Goal: Transaction & Acquisition: Obtain resource

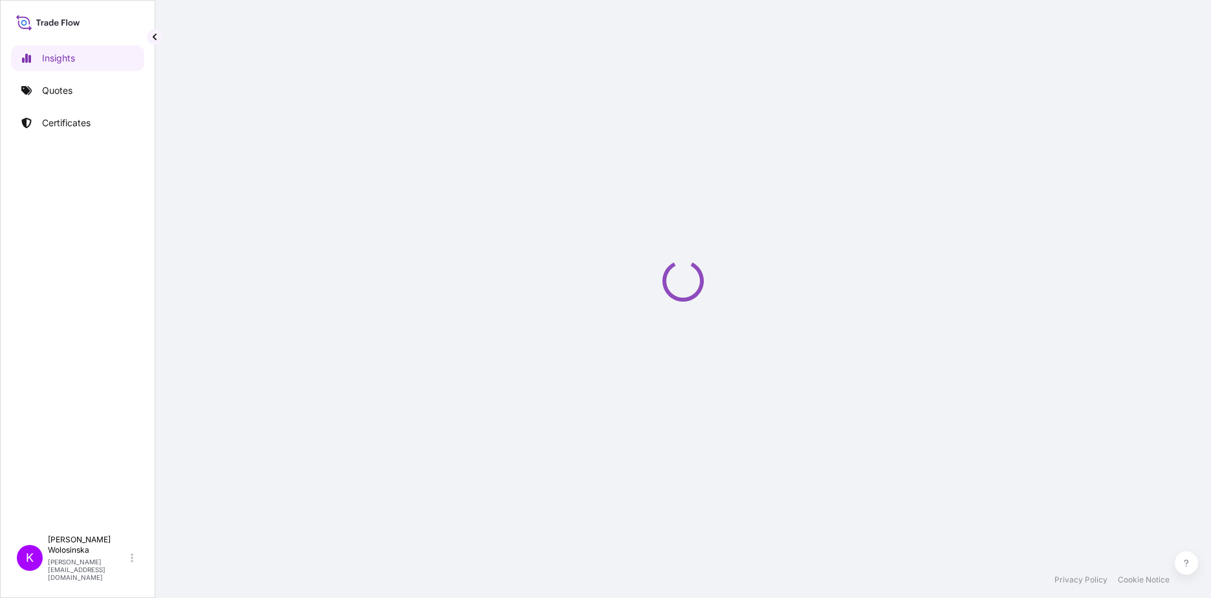
select select "2025"
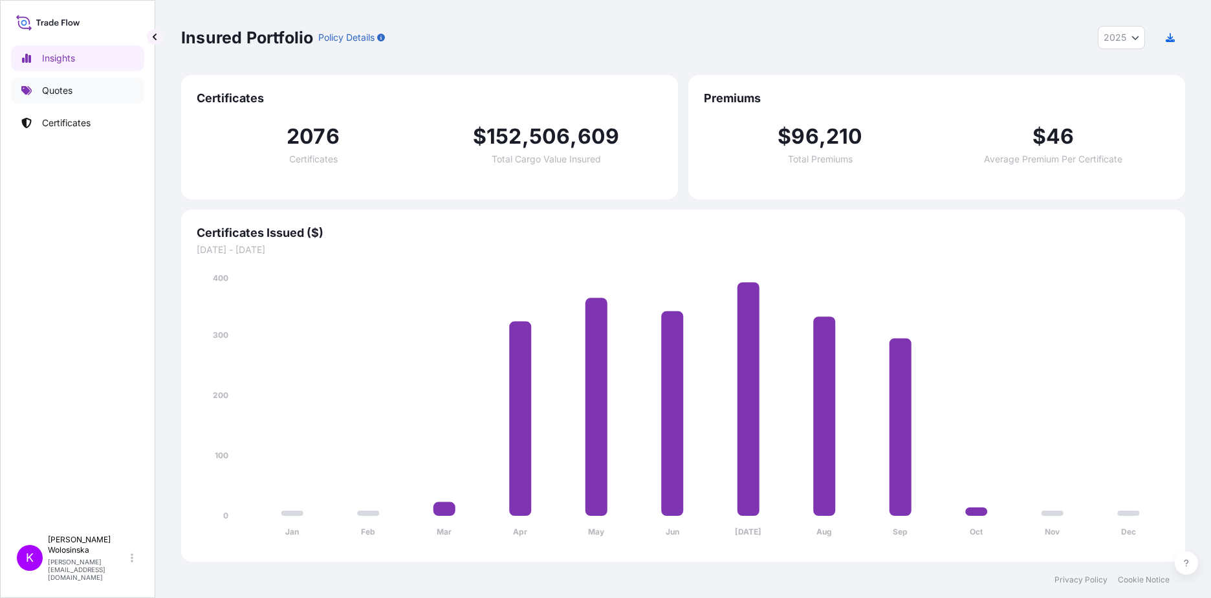
click at [73, 76] on div "Insights Quotes Certificates" at bounding box center [77, 281] width 133 height 495
click at [73, 95] on link "Quotes" at bounding box center [77, 91] width 133 height 26
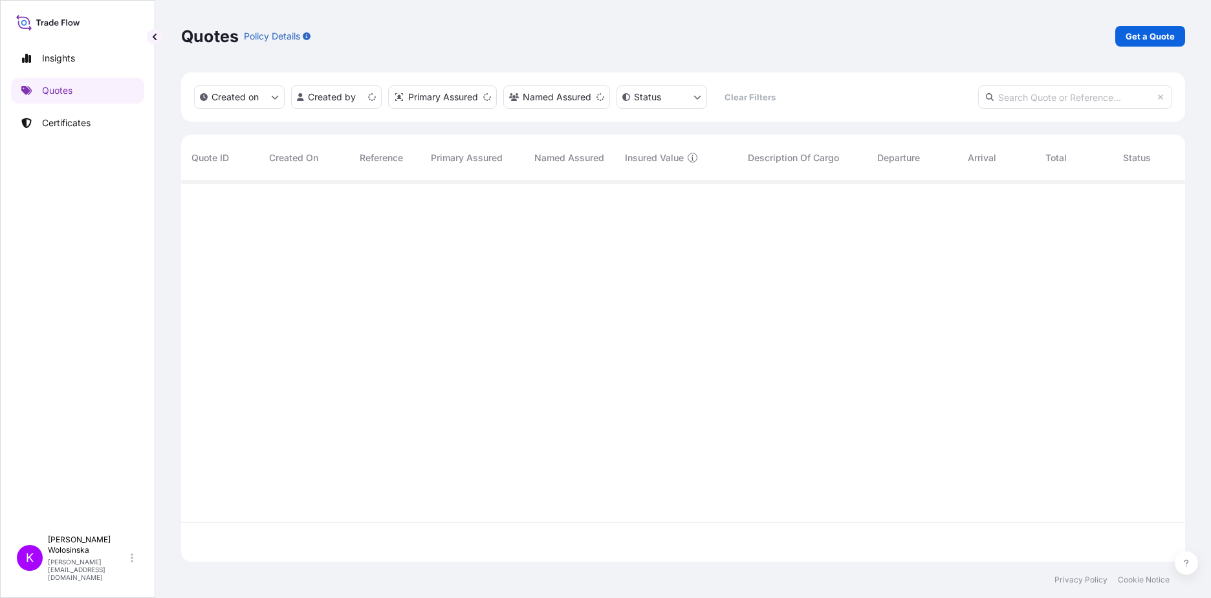
scroll to position [378, 994]
click at [1138, 30] on p "Get a Quote" at bounding box center [1149, 36] width 49 height 13
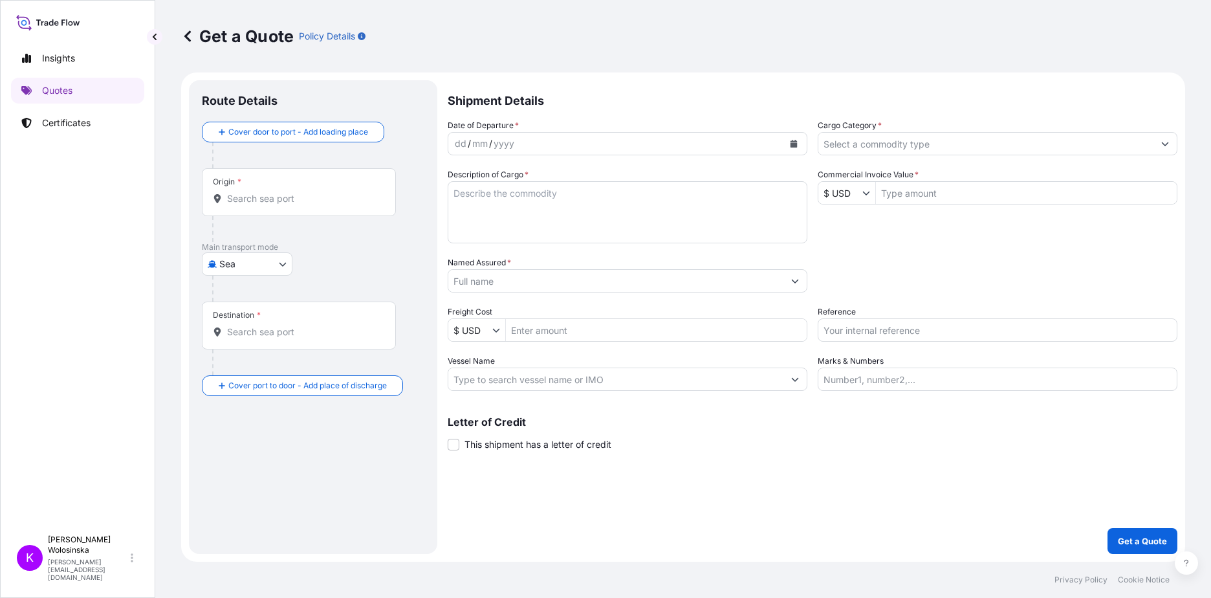
click at [251, 260] on body "Insights Quotes Certificates K [PERSON_NAME] [PERSON_NAME][EMAIL_ADDRESS][DOMAI…" at bounding box center [605, 299] width 1211 height 598
click at [231, 318] on span "Road" at bounding box center [237, 320] width 22 height 13
select select "Road"
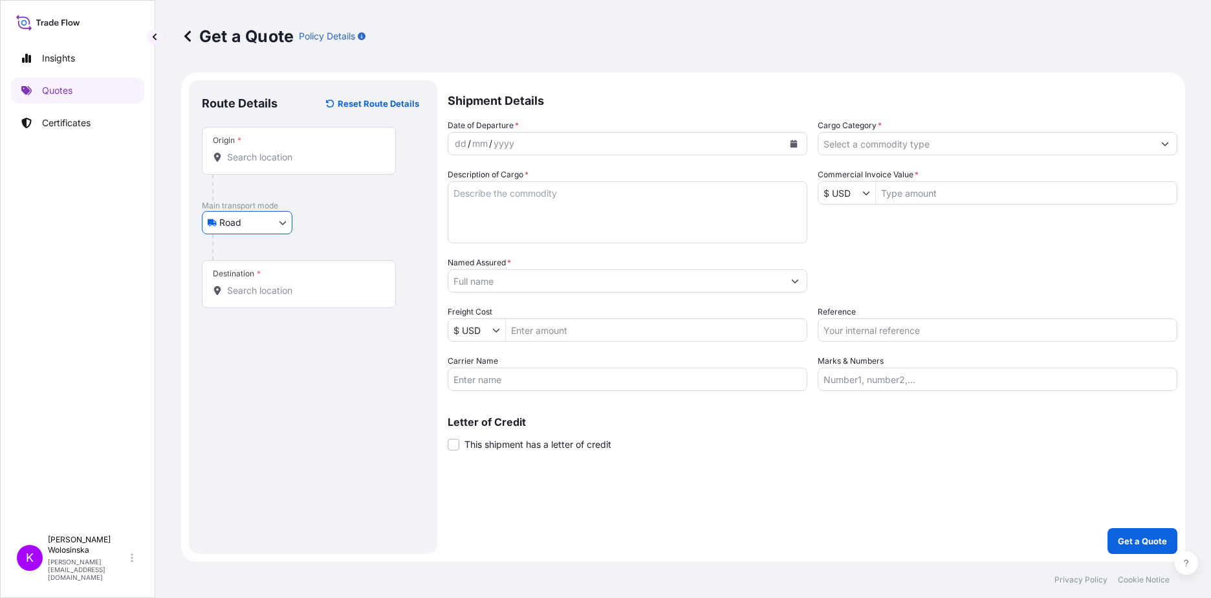
click at [252, 158] on input "Origin *" at bounding box center [303, 157] width 153 height 13
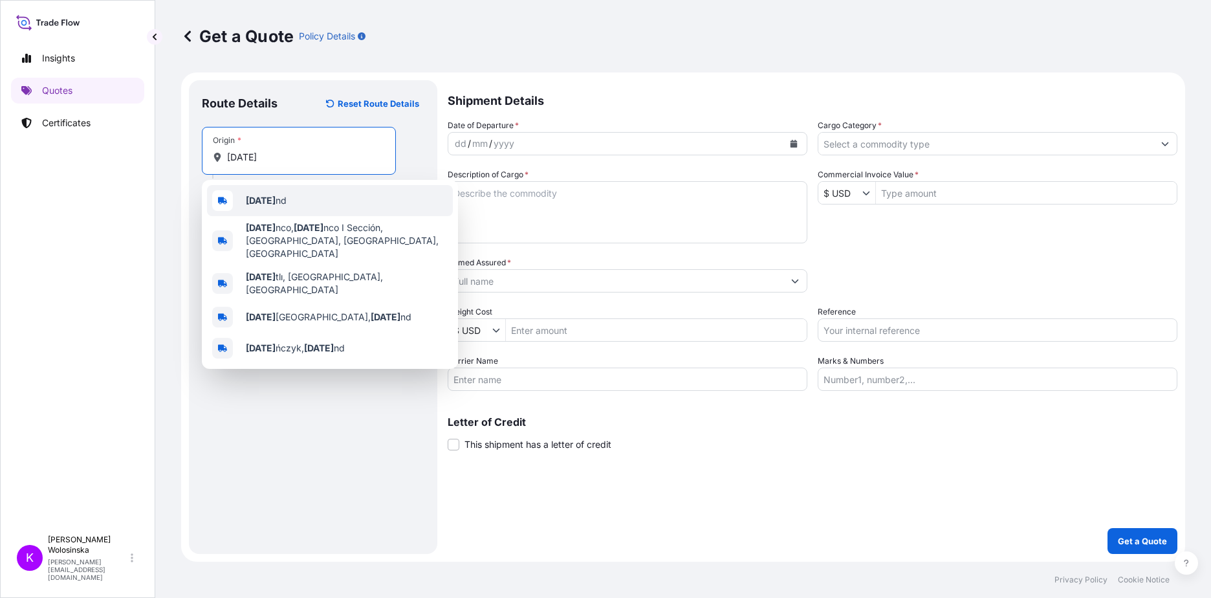
click at [254, 197] on b "[DATE]" at bounding box center [261, 200] width 30 height 11
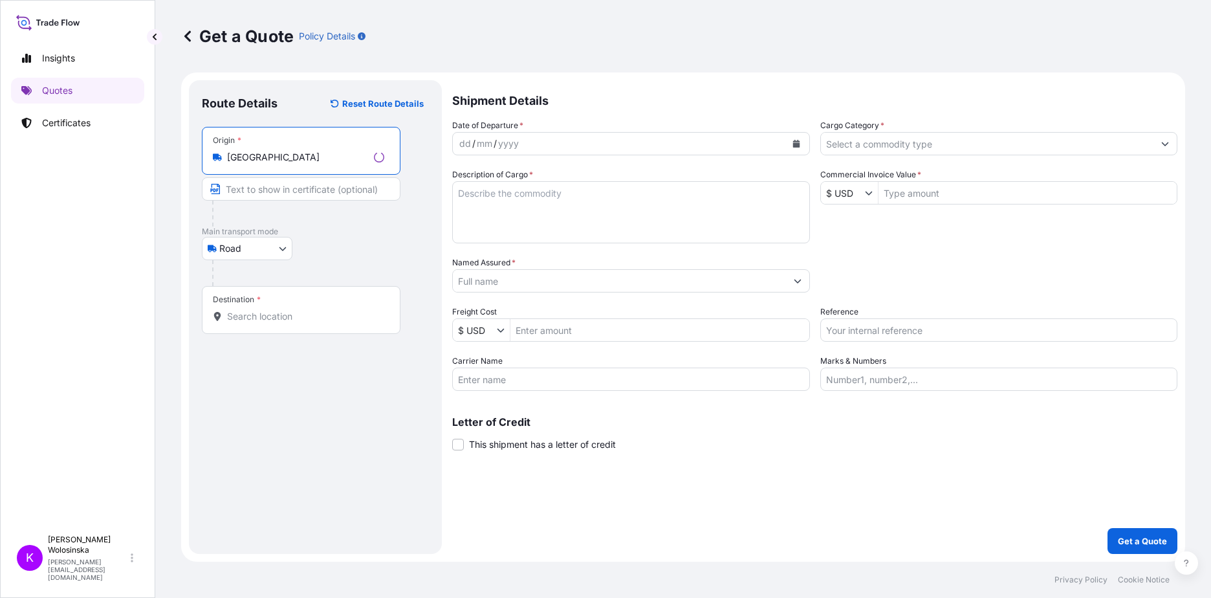
type input "[GEOGRAPHIC_DATA]"
click at [254, 310] on input "Destination *" at bounding box center [305, 316] width 157 height 13
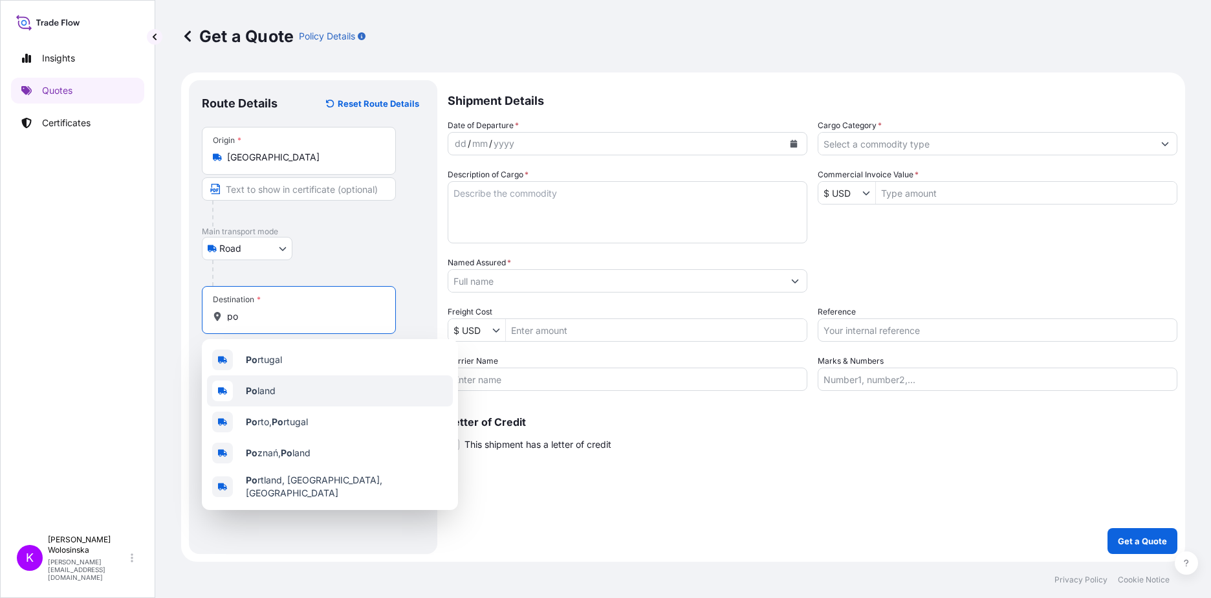
click at [304, 384] on div "Po land" at bounding box center [330, 390] width 246 height 31
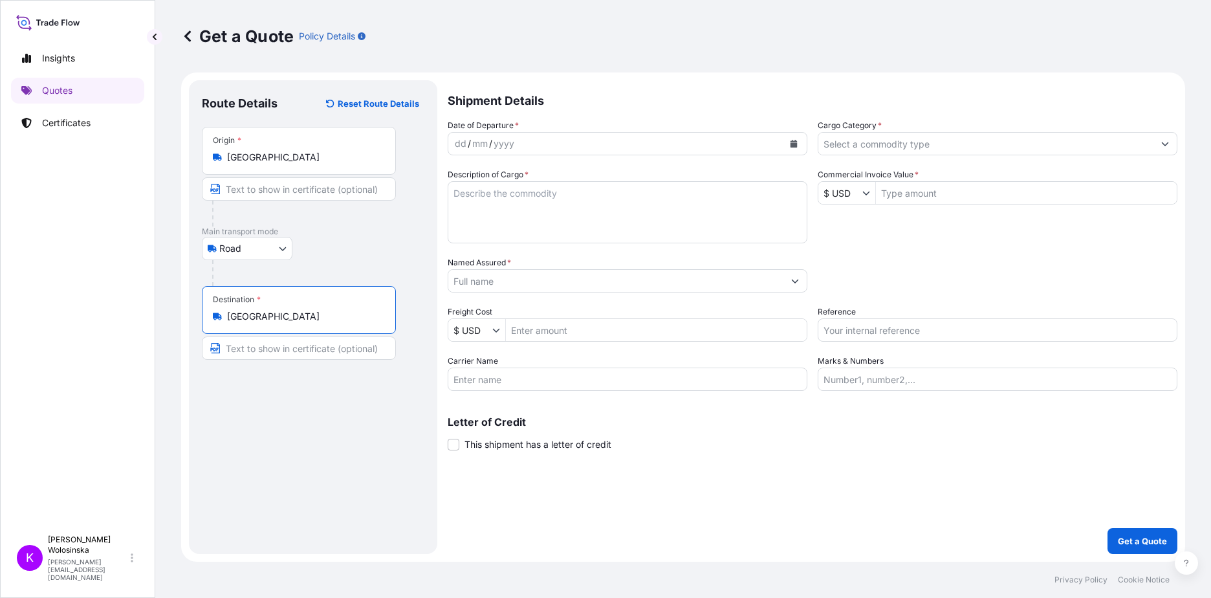
type input "[GEOGRAPHIC_DATA]"
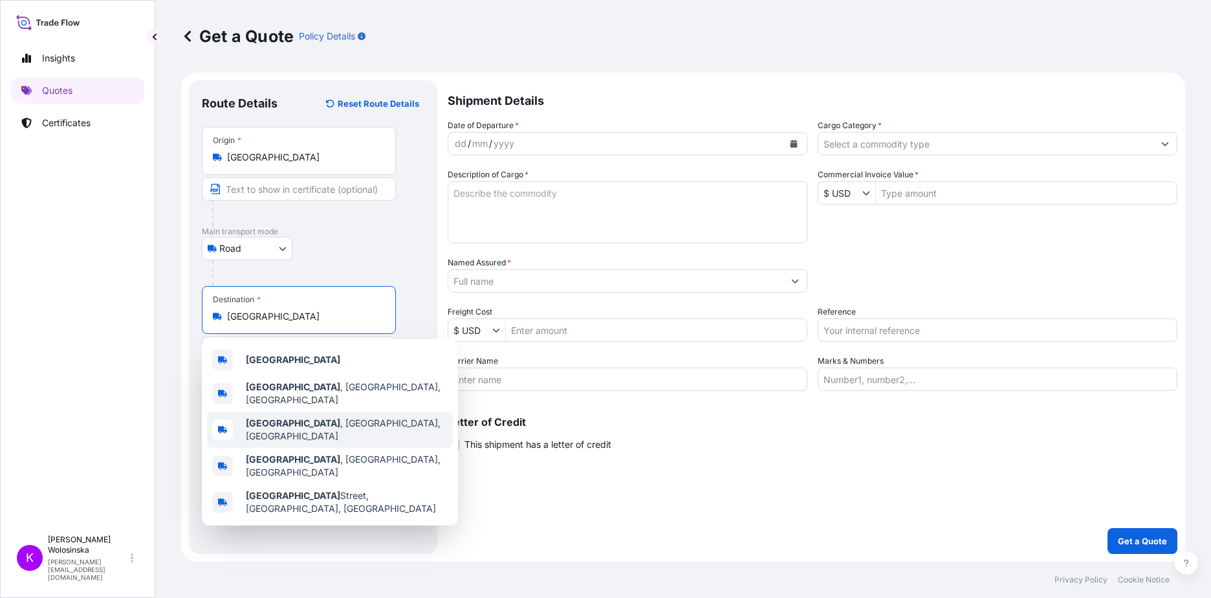
click at [797, 144] on button "Calendar" at bounding box center [793, 143] width 21 height 21
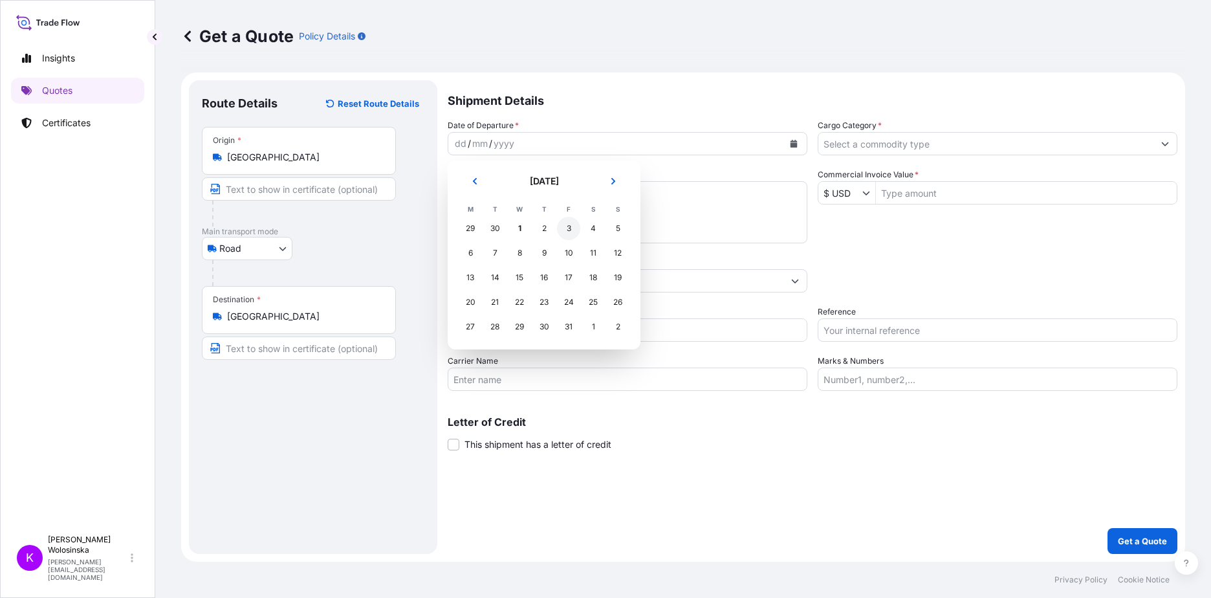
click at [571, 230] on div "3" at bounding box center [568, 228] width 23 height 23
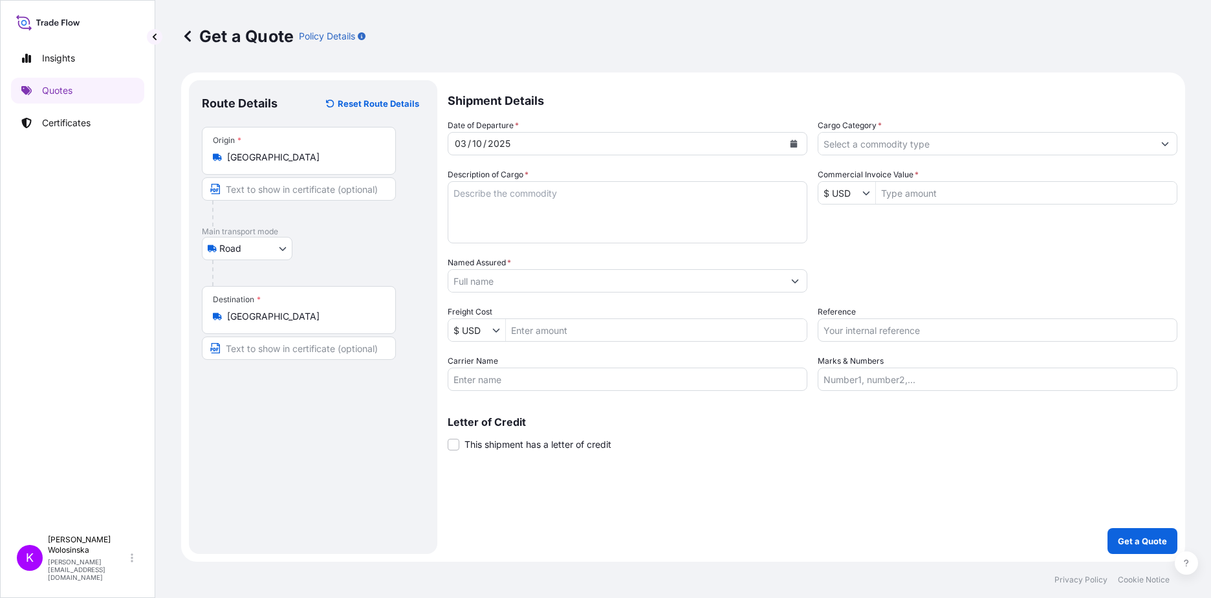
click at [475, 202] on textarea "Description of Cargo *" at bounding box center [628, 212] width 360 height 62
paste textarea "polymerase with [MEDICAL_DATA] component (reagents for molecular biology)"
type textarea "polymerase with [MEDICAL_DATA] component (reagents for molecular biology)"
click at [578, 281] on input "Named Assured *" at bounding box center [615, 280] width 335 height 23
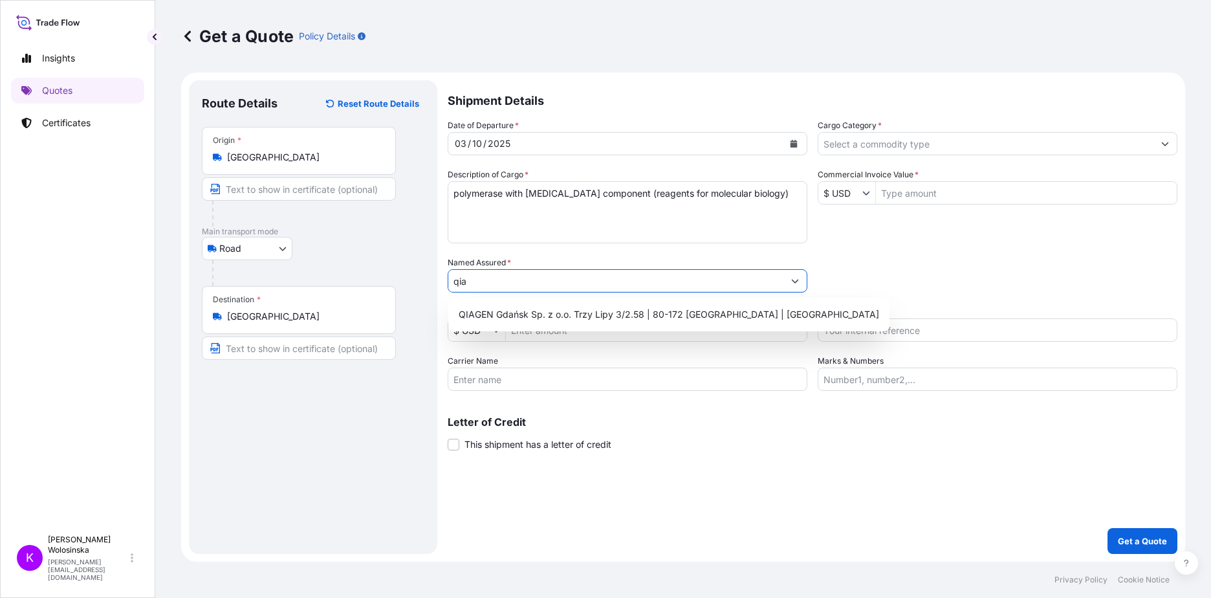
click at [570, 310] on span "QIAGEN Gdańsk Sp. z o.o. Trzy Lipy 3/2.58 | 80-172 [GEOGRAPHIC_DATA] | [GEOGRAP…" at bounding box center [669, 314] width 420 height 13
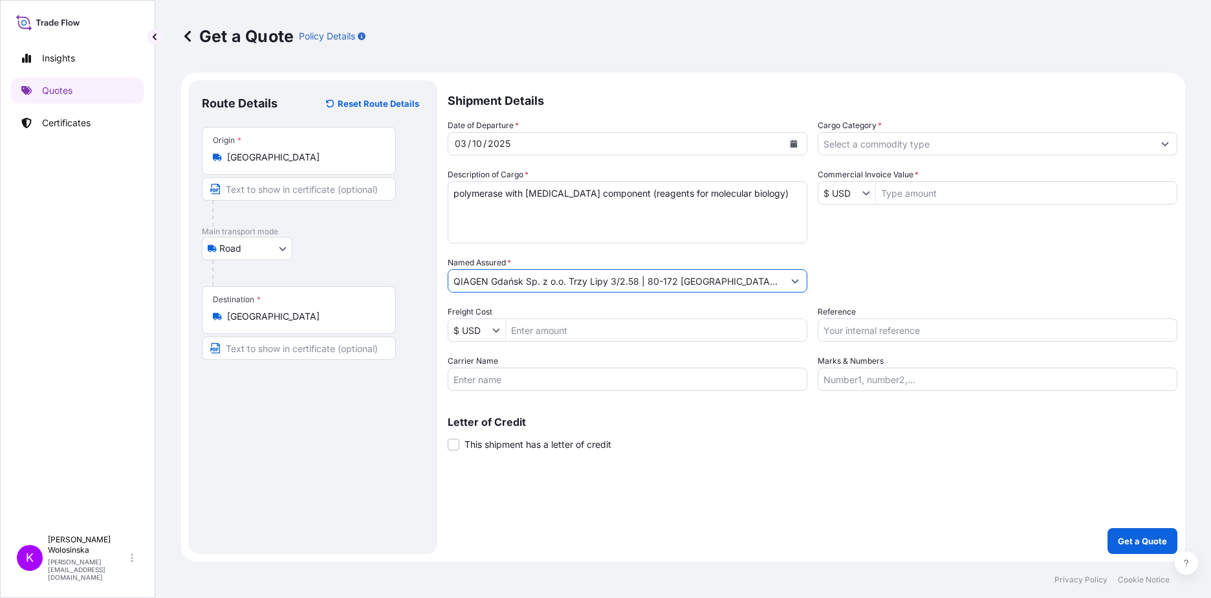
type input "QIAGEN Gdańsk Sp. z o.o. Trzy Lipy 3/2.58 | 80-172 [GEOGRAPHIC_DATA] | [GEOGRAP…"
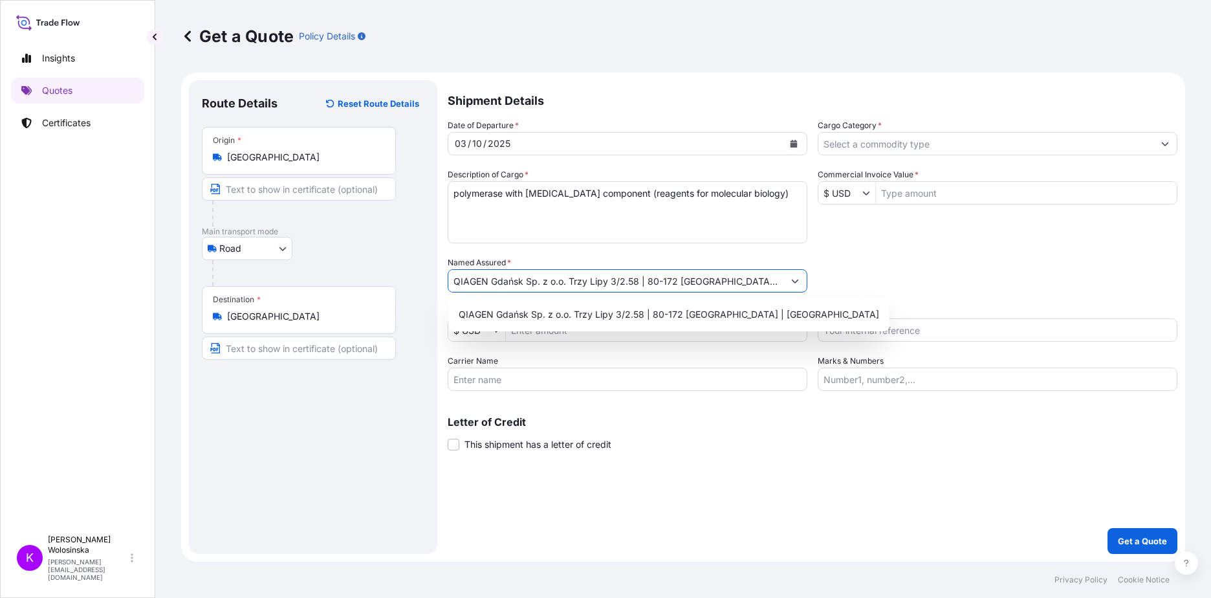
click at [920, 138] on input "Cargo Category *" at bounding box center [985, 143] width 335 height 23
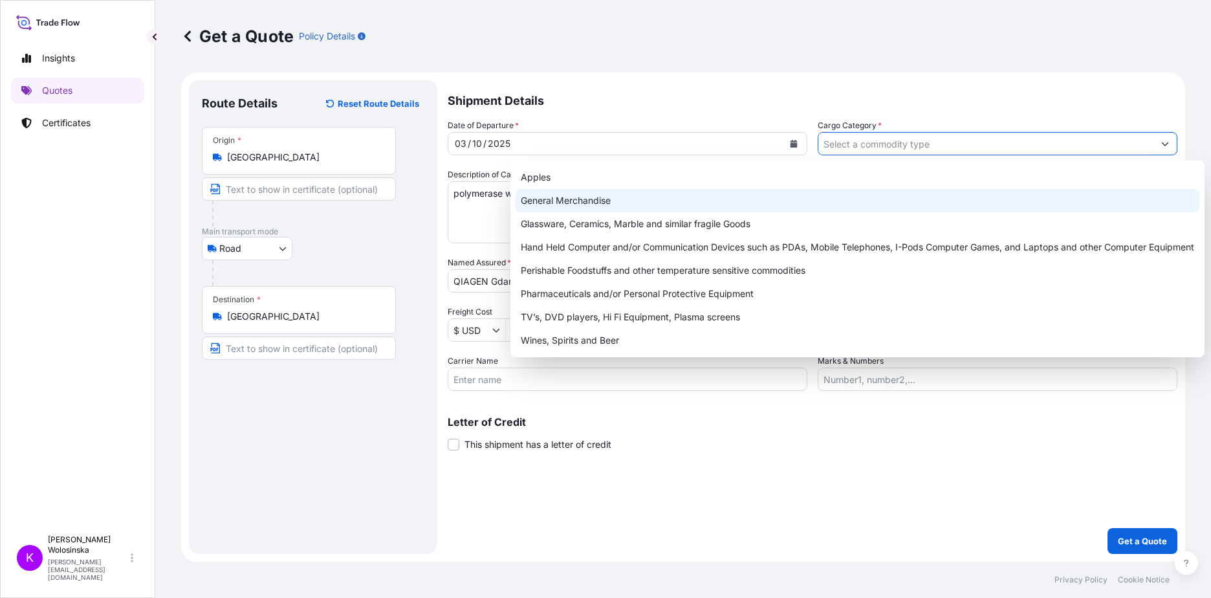
click at [870, 196] on div "General Merchandise" at bounding box center [857, 200] width 684 height 23
type input "General Merchandise"
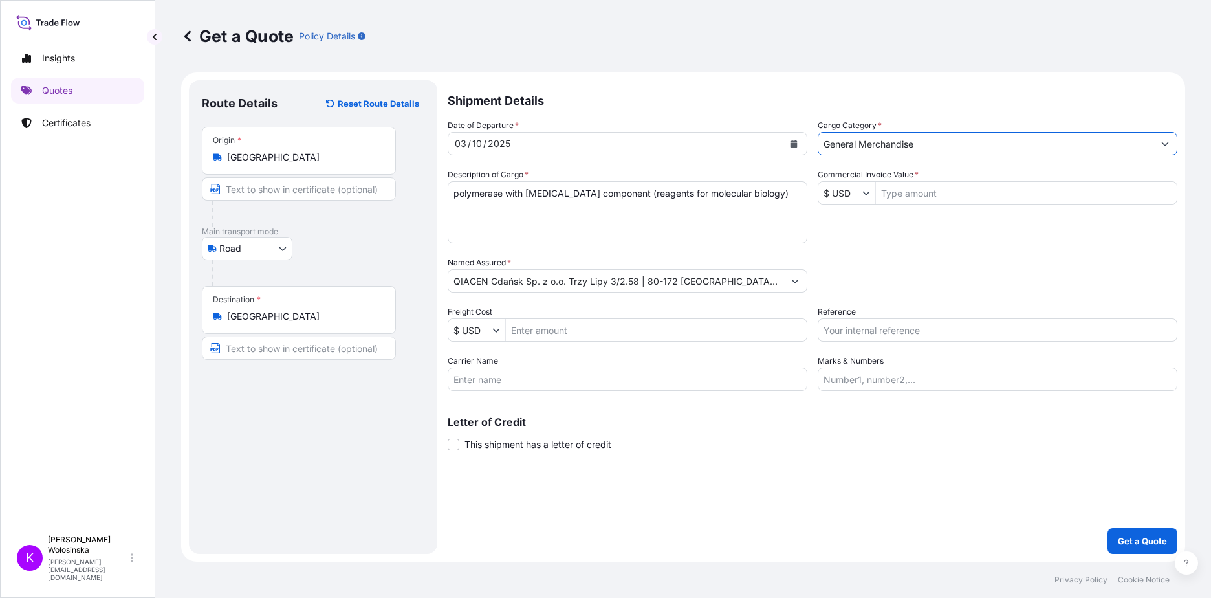
click at [844, 193] on input "$ USD" at bounding box center [840, 192] width 44 height 23
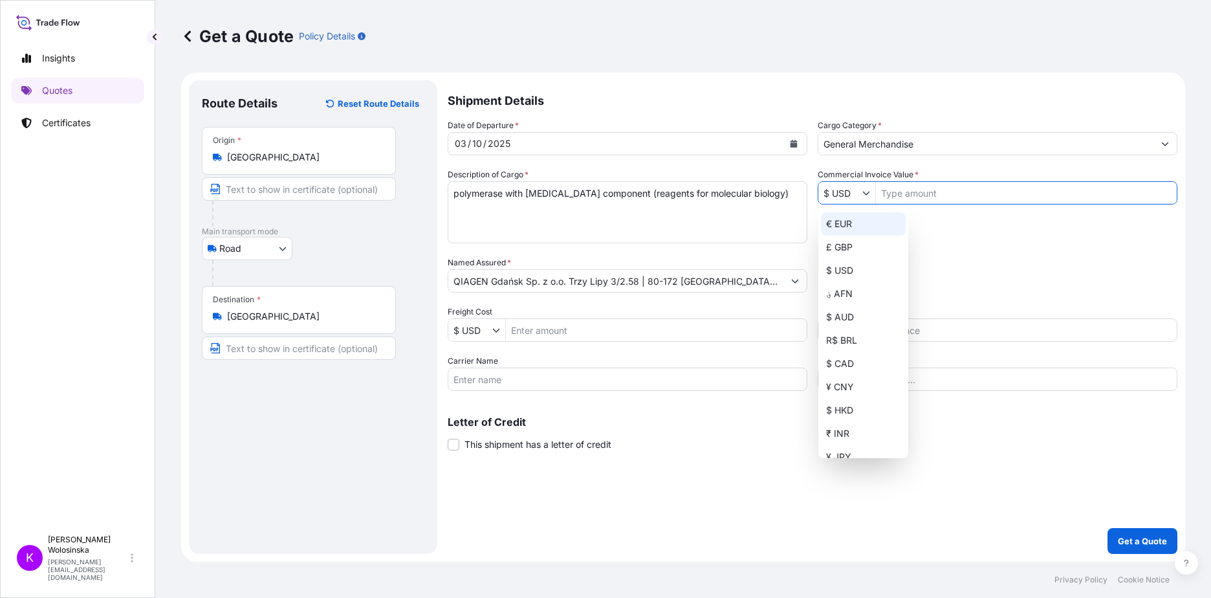
click at [840, 232] on div "€ EUR" at bounding box center [863, 223] width 85 height 23
type input "€ EUR"
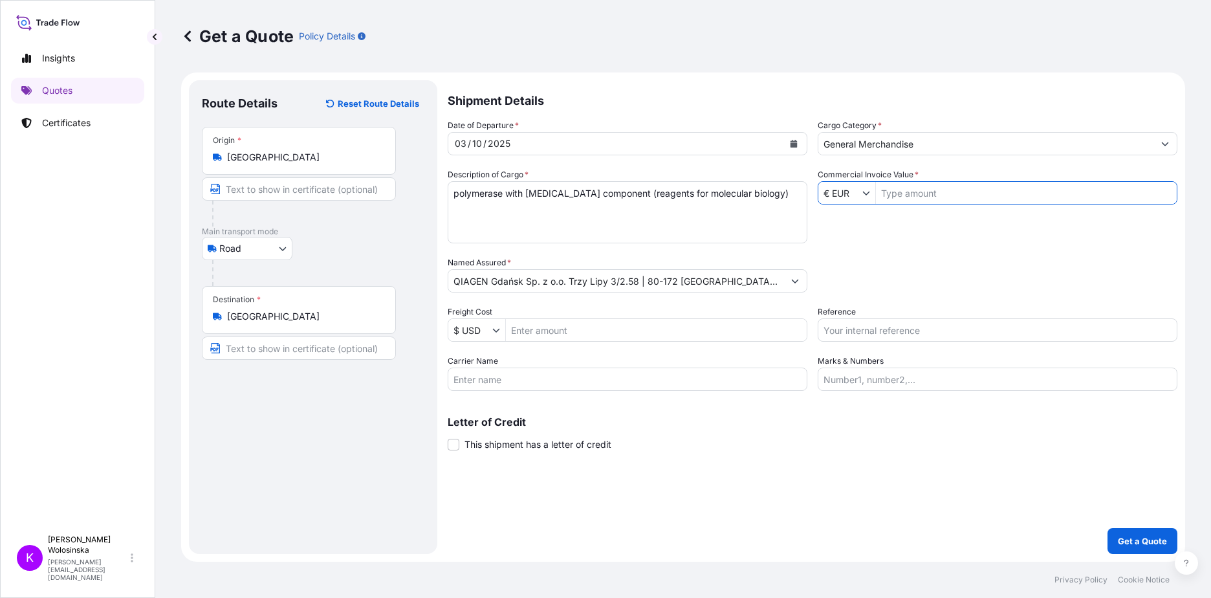
click at [922, 191] on input "Commercial Invoice Value *" at bounding box center [1026, 192] width 301 height 23
type input "18,198,750"
click at [842, 325] on input "Reference" at bounding box center [997, 329] width 360 height 23
paste input "GAX2510000018"
type input "GAX2510000018"
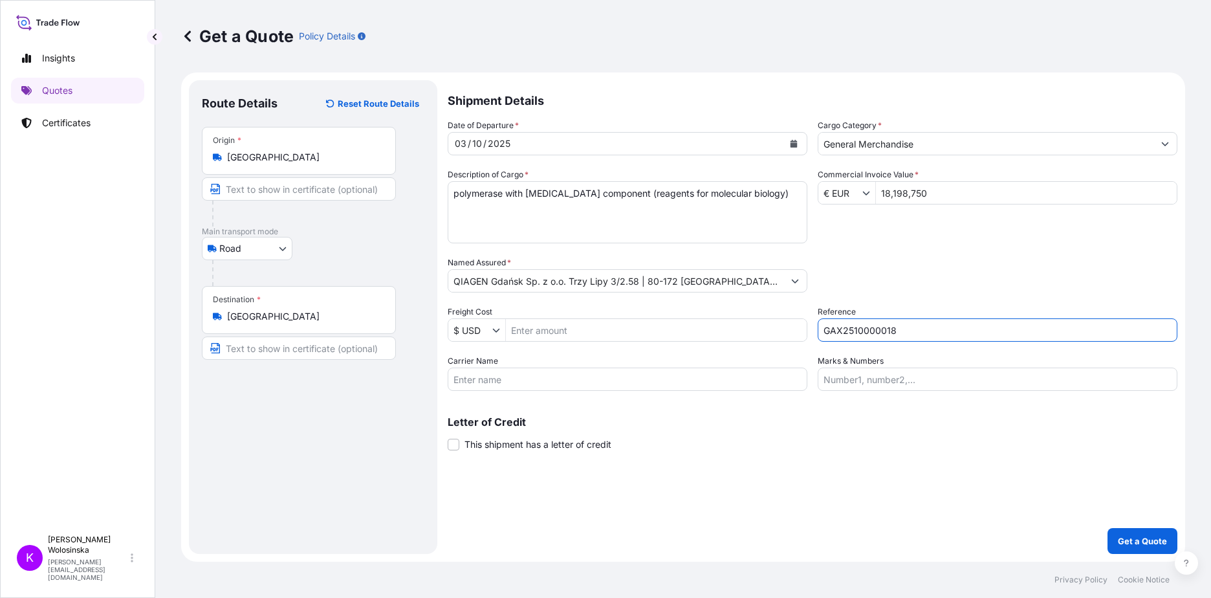
click at [903, 244] on div "Date of Departure * [DATE] Cargo Category * General Merchandise Description of …" at bounding box center [812, 255] width 729 height 272
click at [936, 493] on div "Shipment Details Date of Departure * [DATE] Cargo Category * General Merchandis…" at bounding box center [812, 316] width 729 height 473
drag, startPoint x: 928, startPoint y: 195, endPoint x: 868, endPoint y: 195, distance: 60.1
click at [868, 195] on div "€ EUR 18,198,750" at bounding box center [997, 192] width 360 height 23
type input "181,987.5"
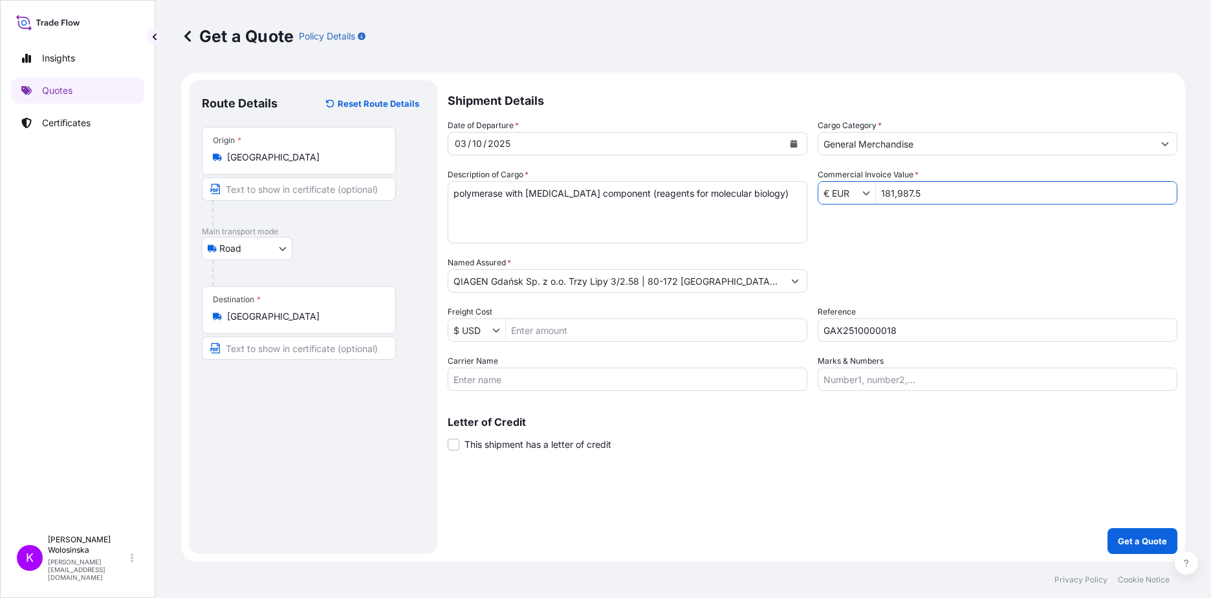
click at [917, 338] on input "GAX2510000018" at bounding box center [997, 329] width 360 height 23
click at [1000, 266] on div "Packing Category Type to search a container mode Please select a primary mode o…" at bounding box center [997, 274] width 360 height 36
click at [1142, 546] on p "Get a Quote" at bounding box center [1142, 540] width 49 height 13
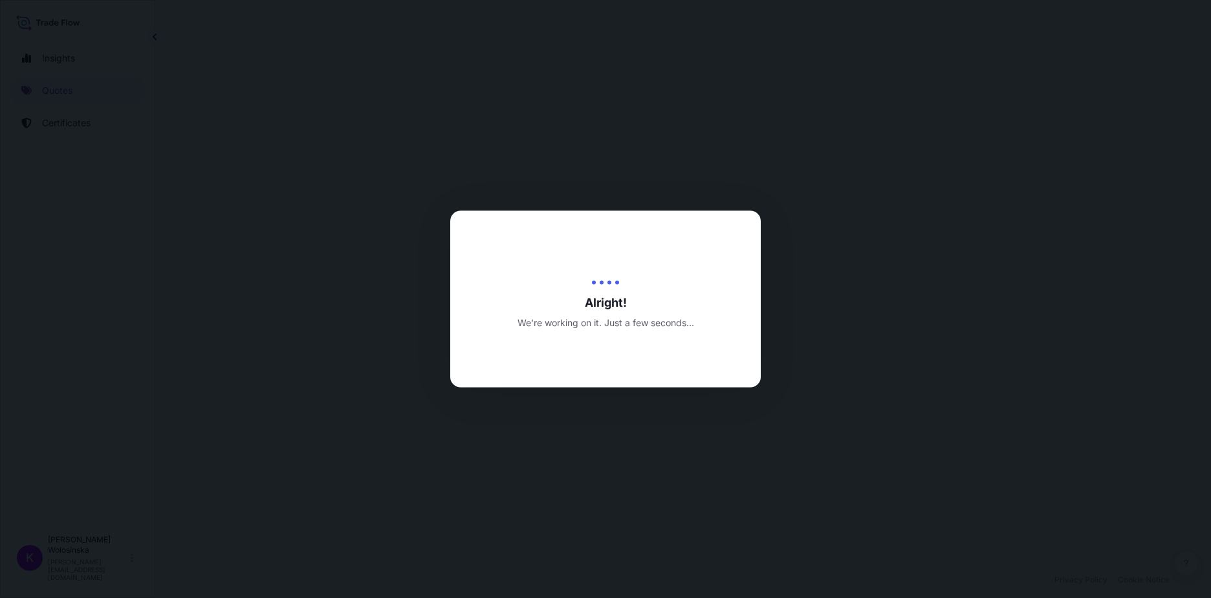
select select "Road"
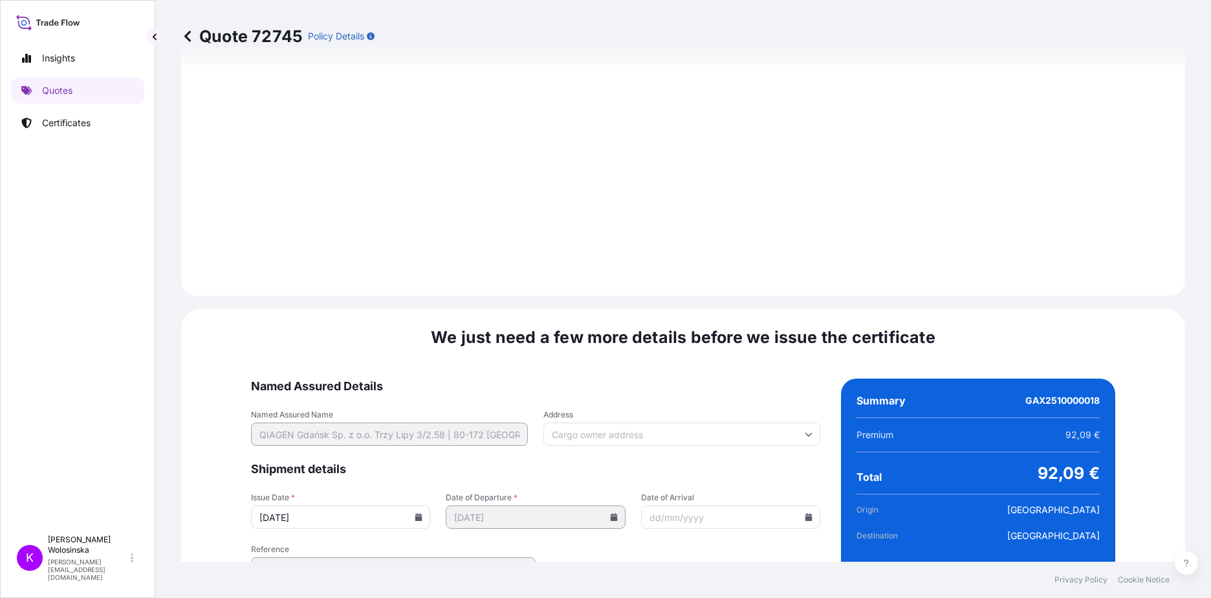
scroll to position [1349, 0]
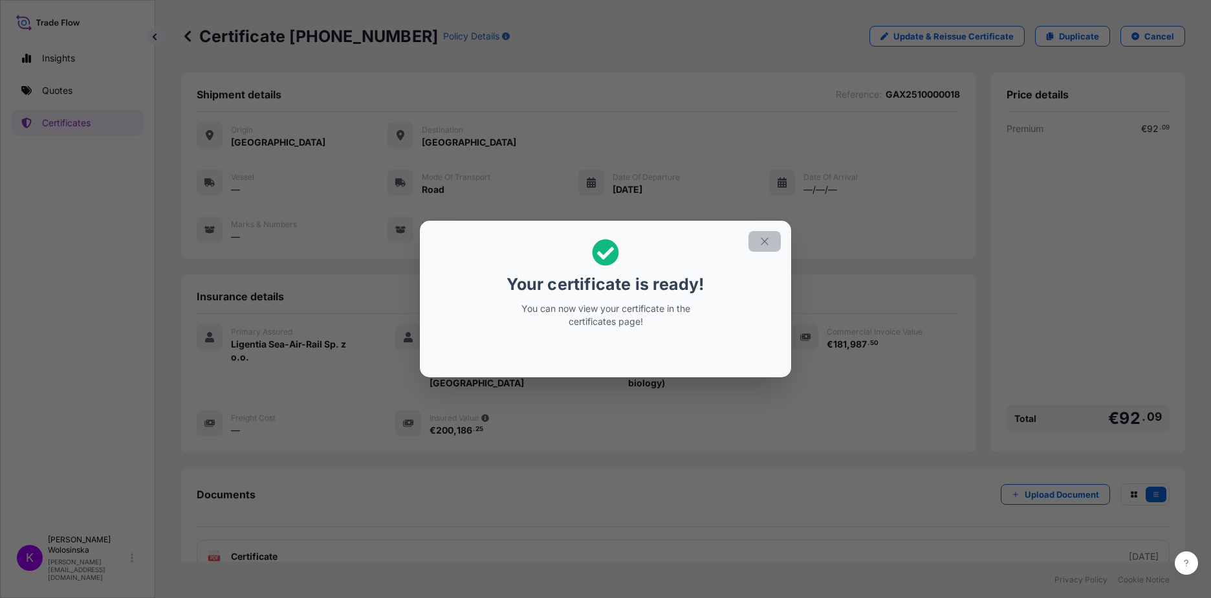
click at [763, 243] on icon "button" at bounding box center [765, 241] width 12 height 12
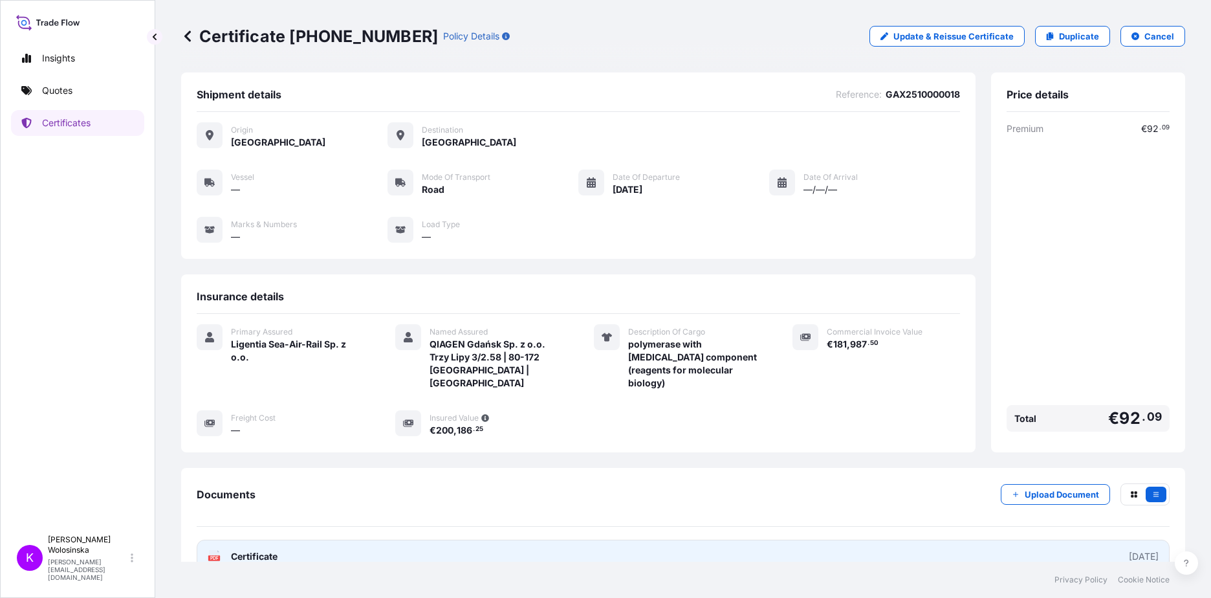
click at [370, 539] on link "PDF Certificate [DATE]" at bounding box center [683, 556] width 973 height 34
